Goal: Navigation & Orientation: Find specific page/section

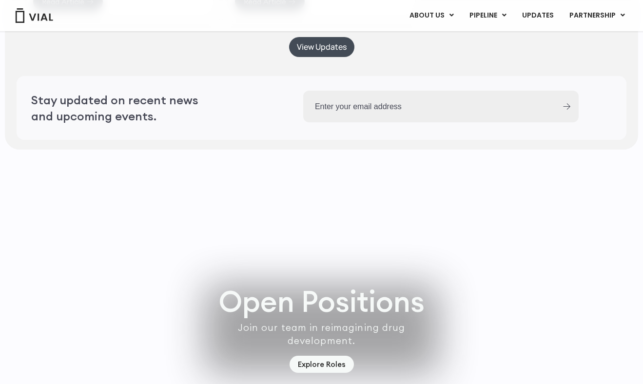
scroll to position [2765, 0]
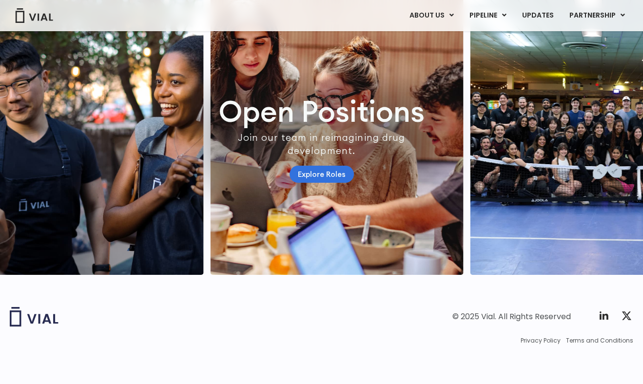
click at [300, 169] on link "Explore Roles" at bounding box center [322, 174] width 64 height 17
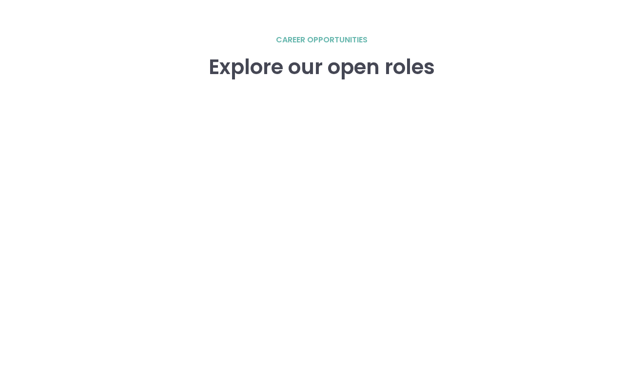
scroll to position [1363, 0]
